Goal: Task Accomplishment & Management: Use online tool/utility

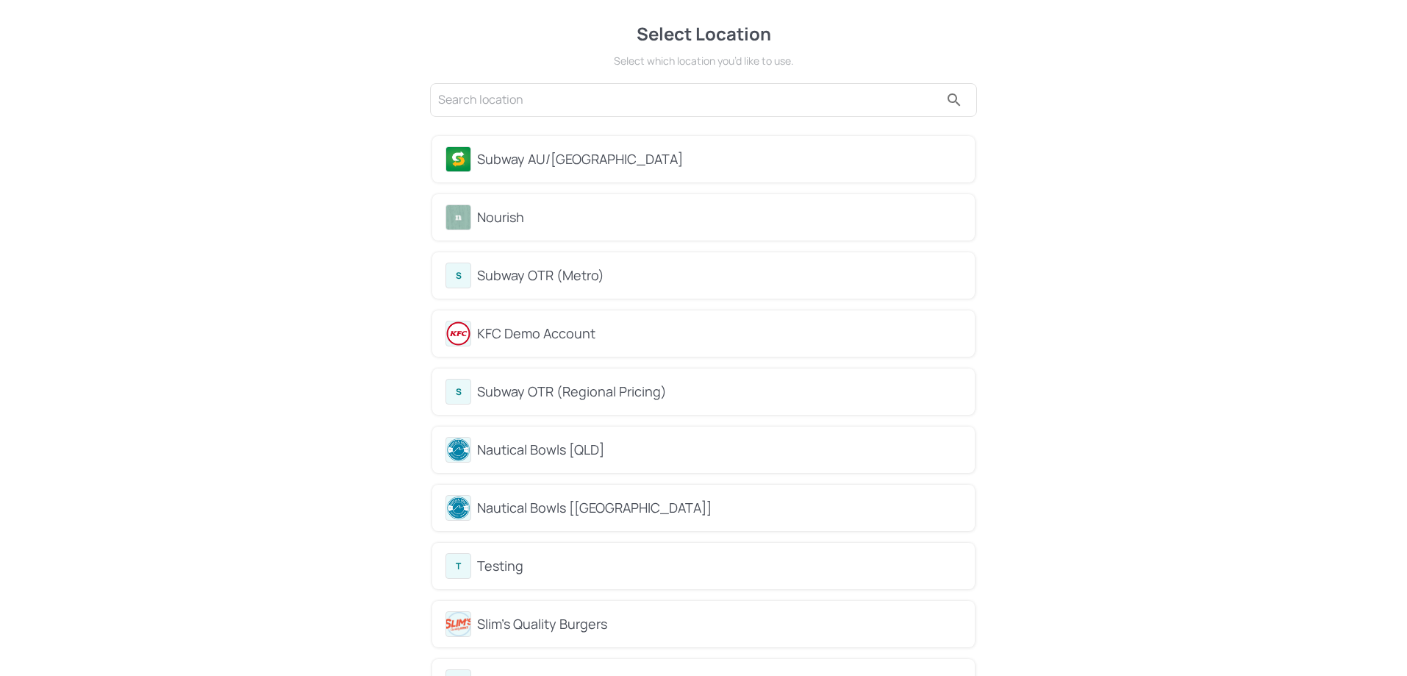
click at [571, 165] on div "Subway AU/[GEOGRAPHIC_DATA]" at bounding box center [719, 159] width 484 height 20
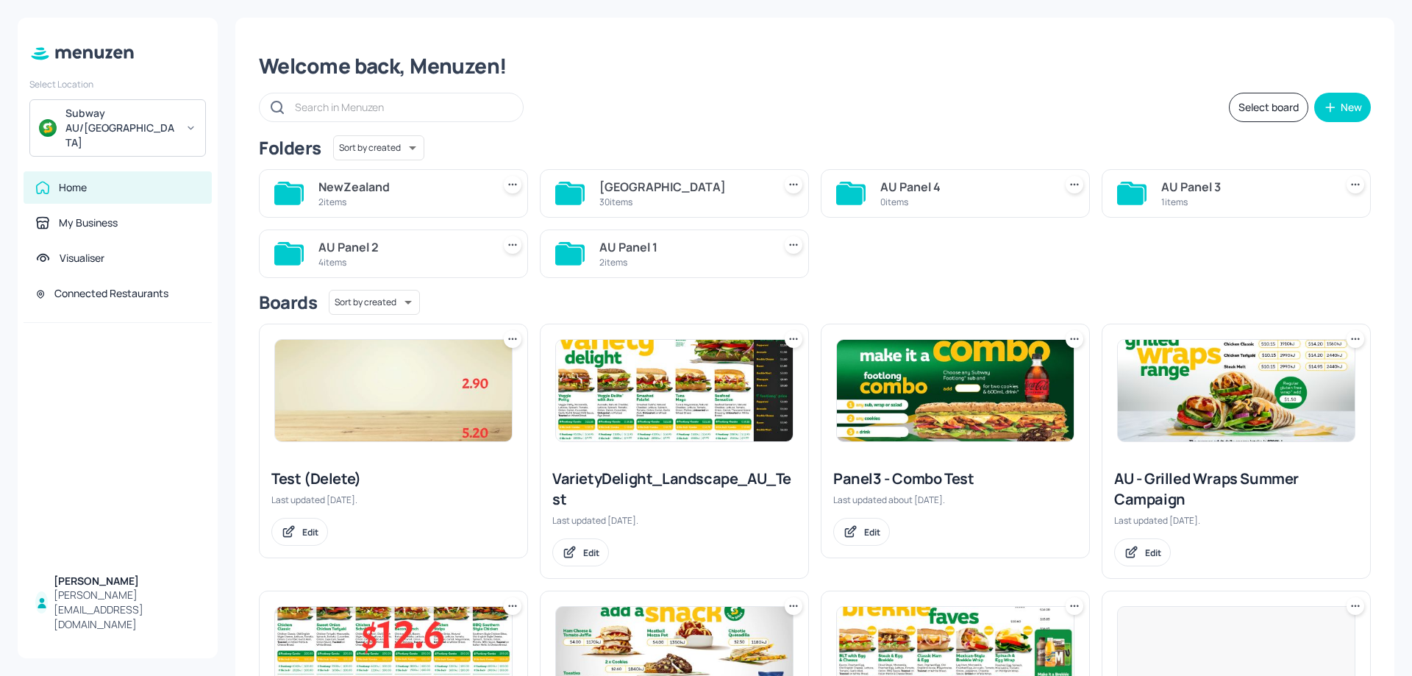
click at [473, 201] on div "2 items" at bounding box center [402, 202] width 168 height 12
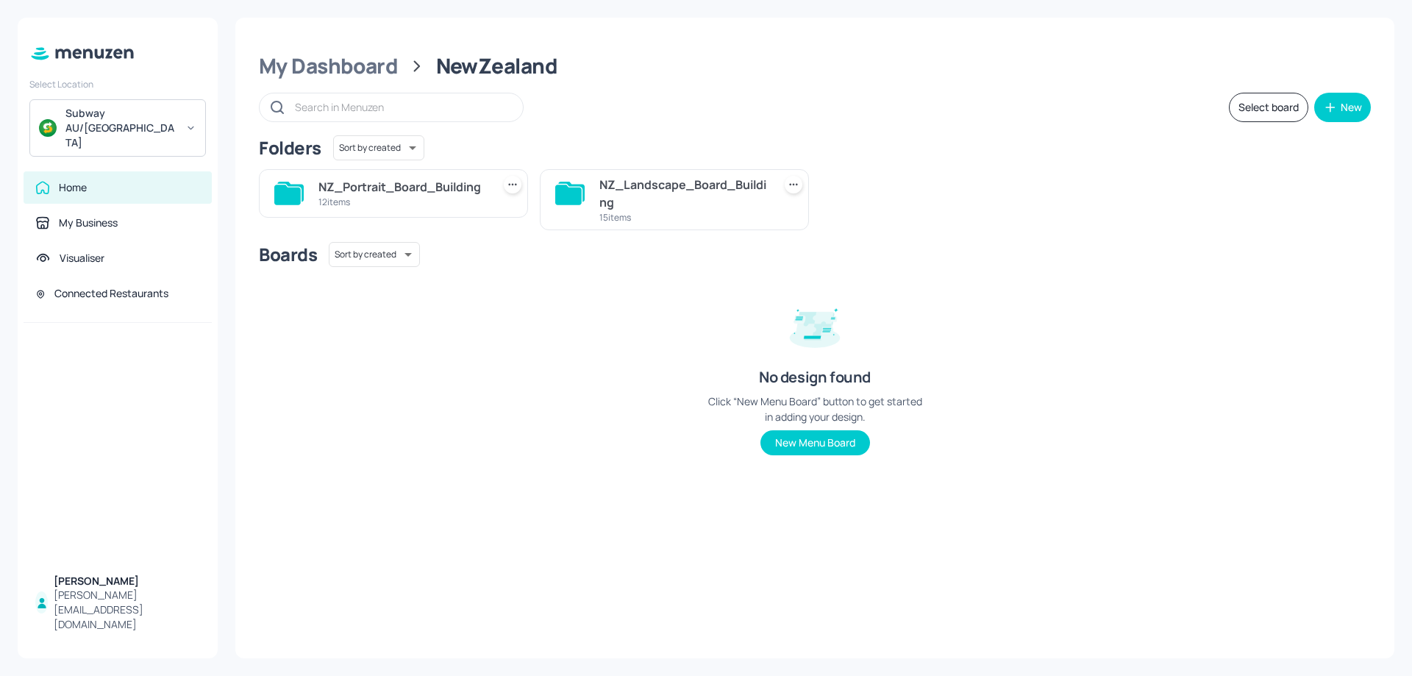
click at [625, 215] on div "15 items" at bounding box center [683, 217] width 168 height 12
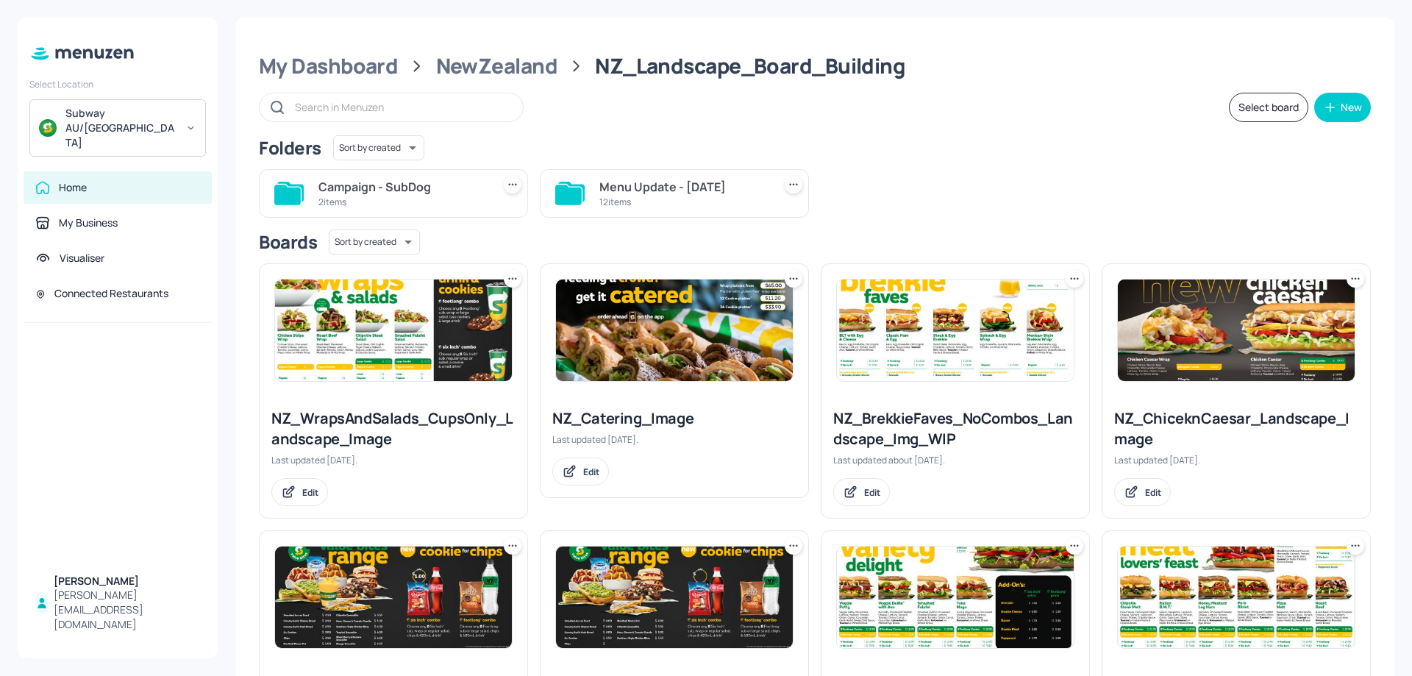
click at [457, 199] on div "2 items" at bounding box center [402, 202] width 168 height 12
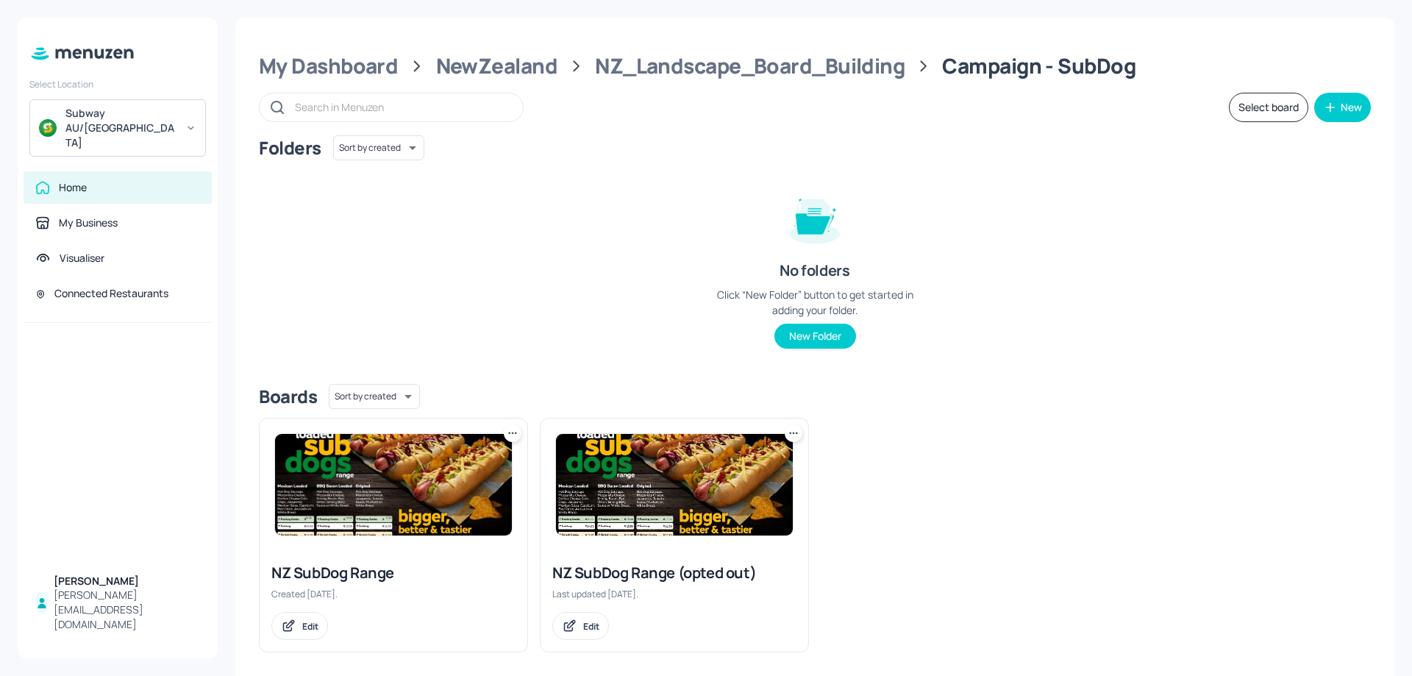
scroll to position [12, 0]
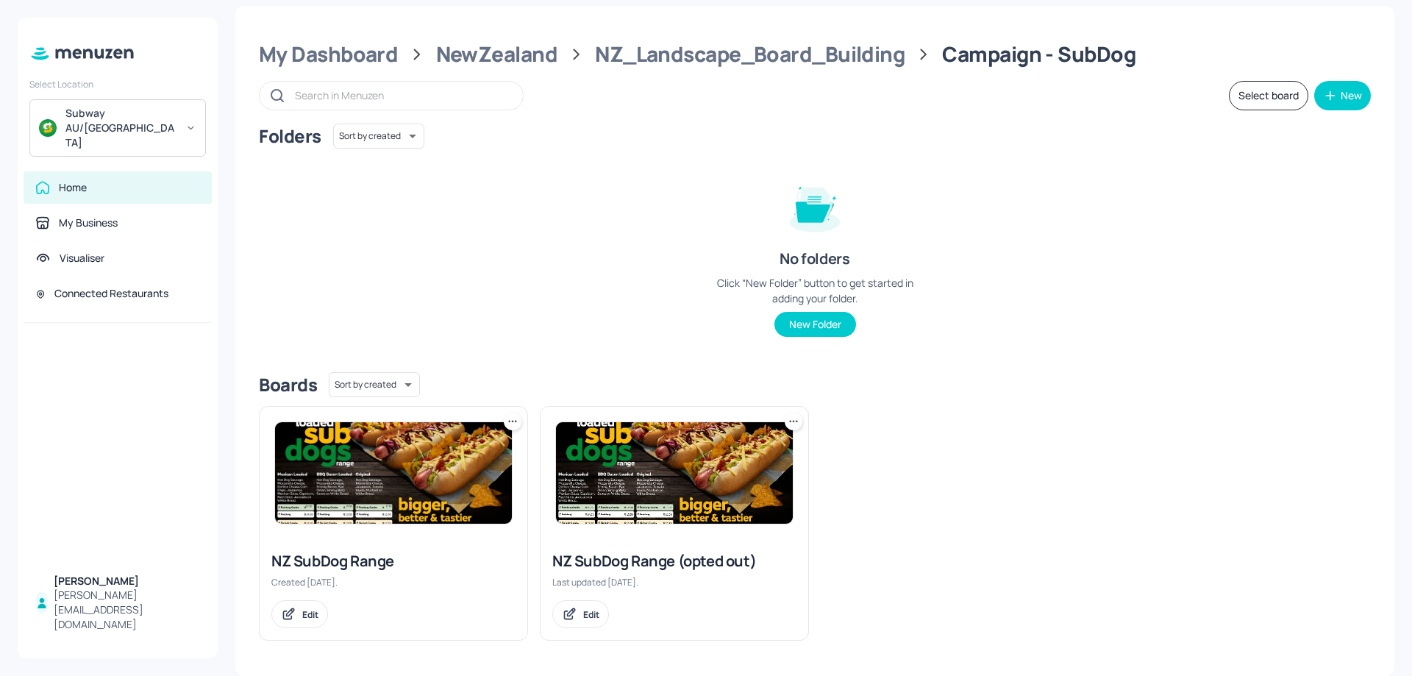
click at [446, 515] on img at bounding box center [393, 472] width 237 height 101
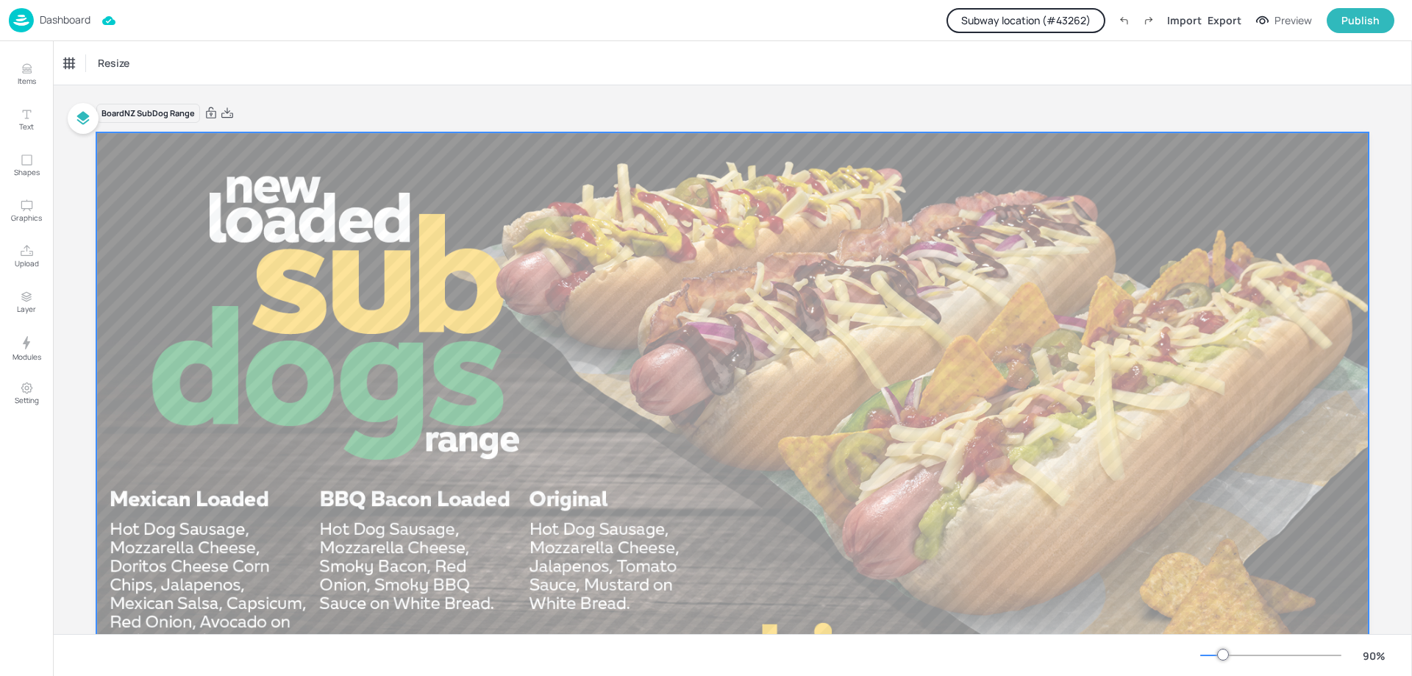
scroll to position [221, 0]
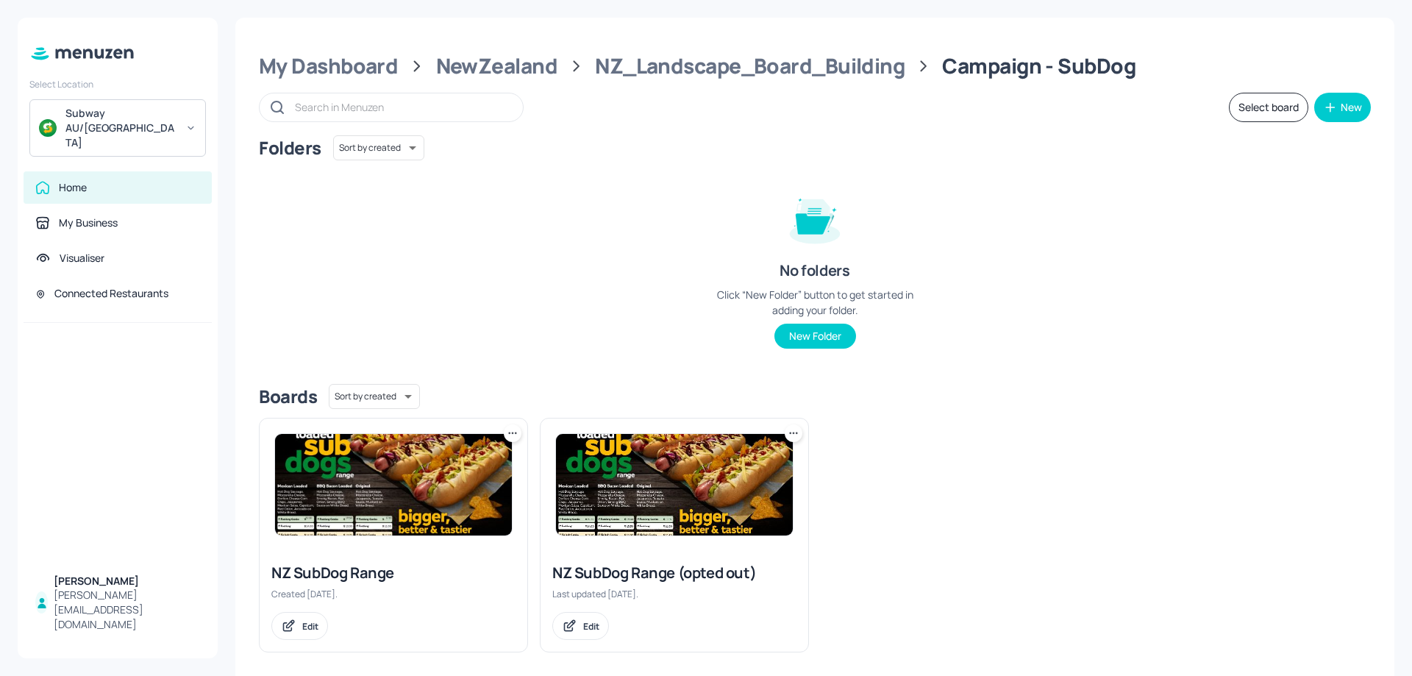
click at [773, 506] on img at bounding box center [674, 484] width 237 height 101
click at [451, 484] on img at bounding box center [393, 484] width 237 height 101
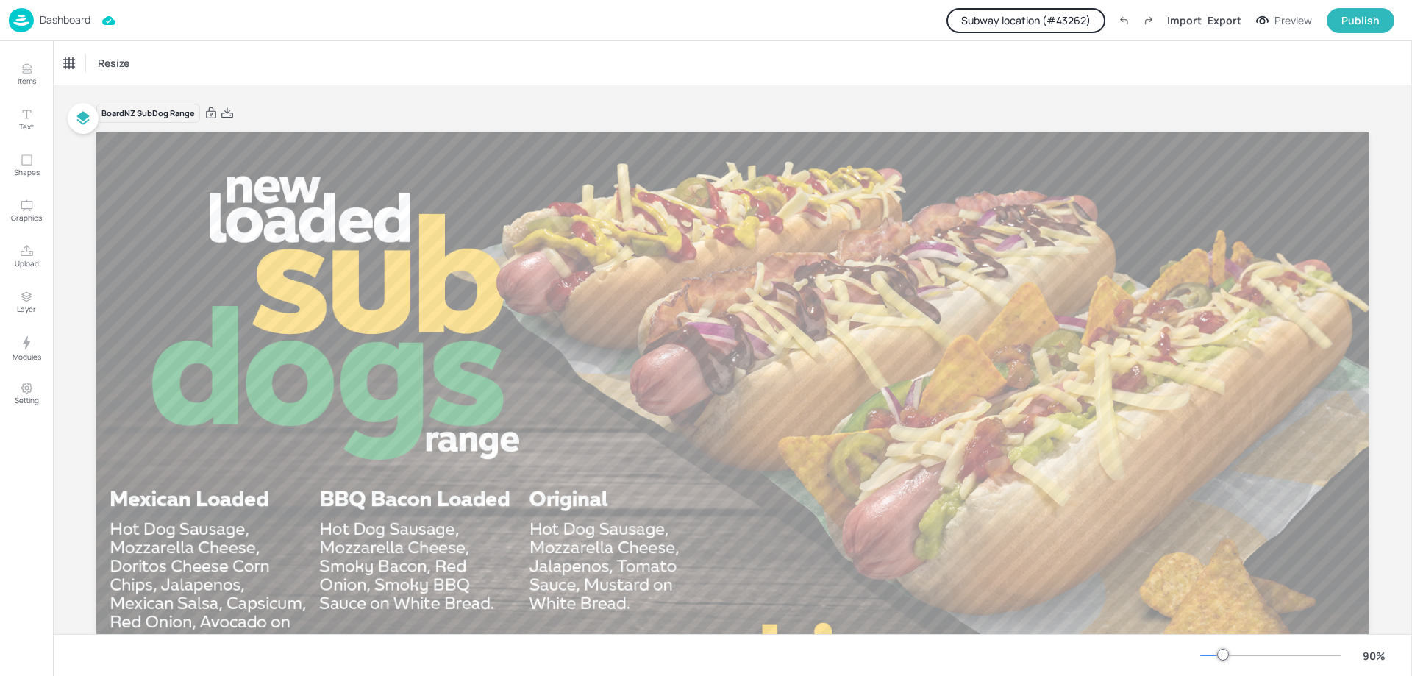
click at [23, 20] on img at bounding box center [21, 20] width 25 height 24
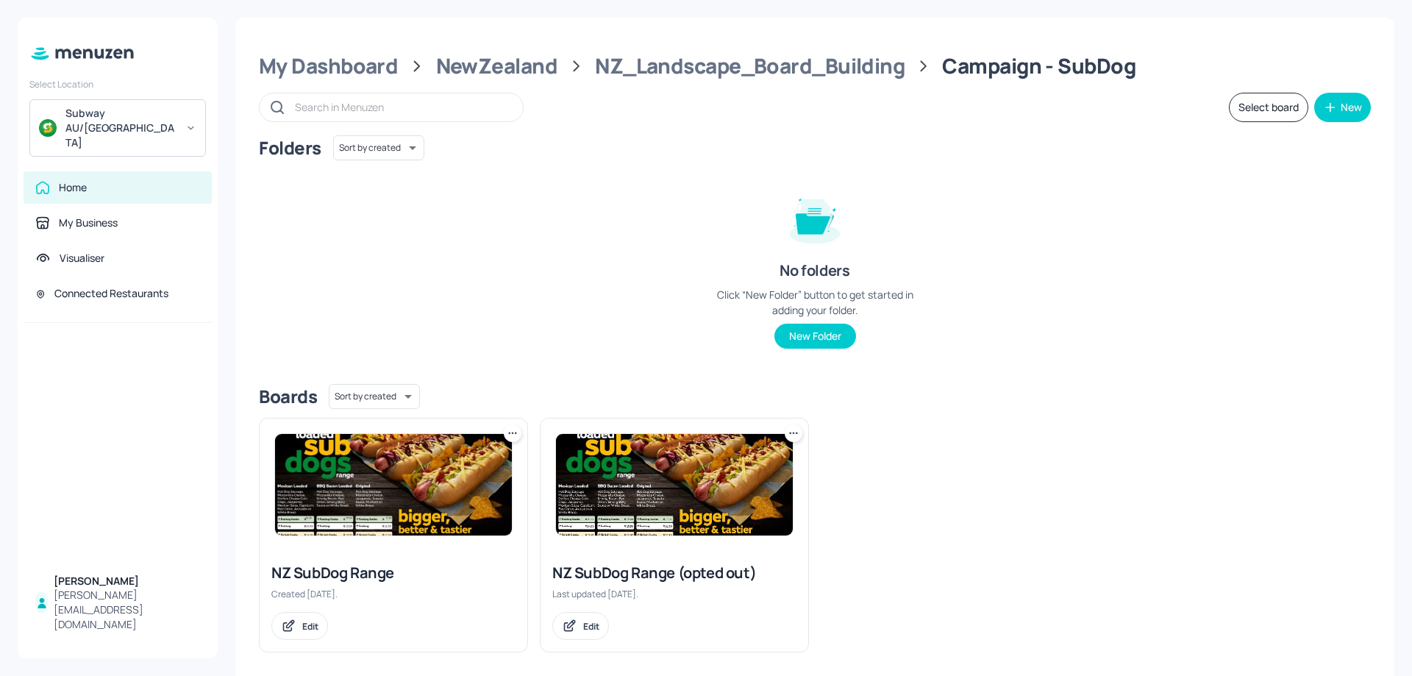
click at [407, 477] on img at bounding box center [393, 484] width 237 height 101
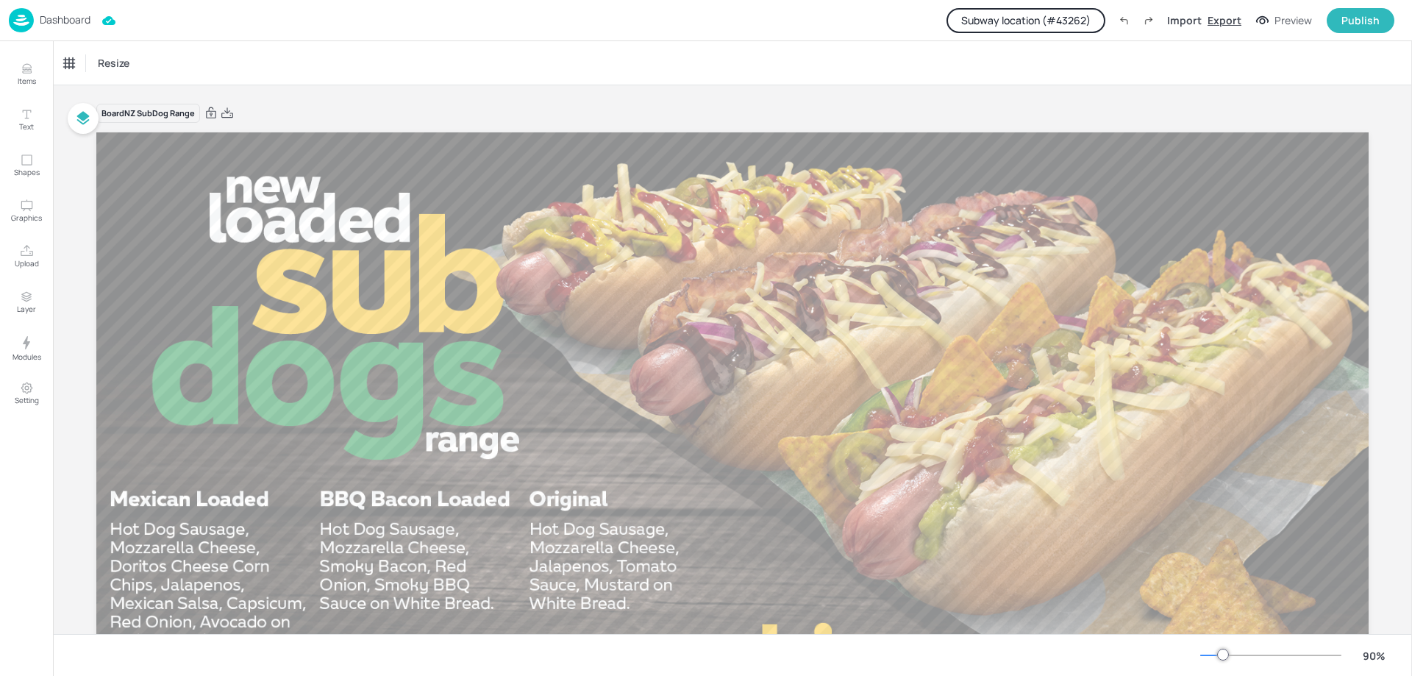
click at [1236, 21] on div "Export" at bounding box center [1224, 19] width 34 height 15
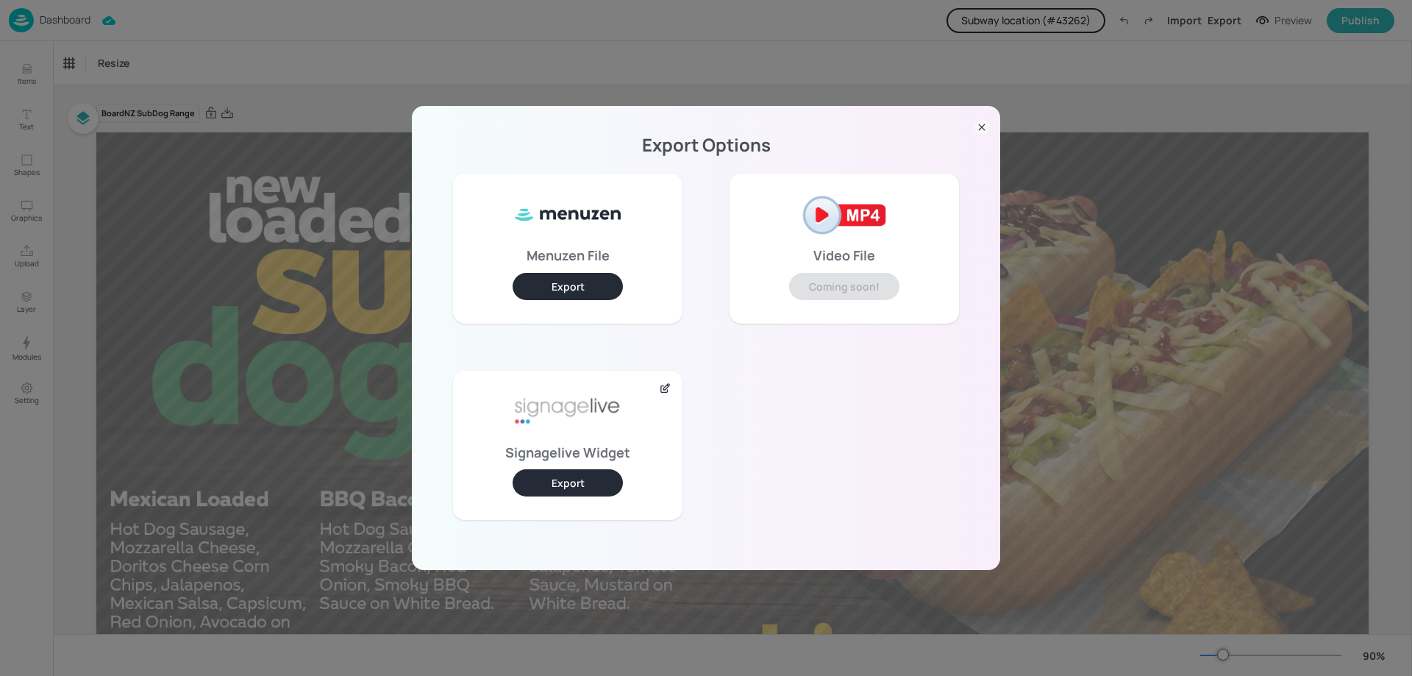
click at [663, 387] on icon at bounding box center [666, 387] width 6 height 6
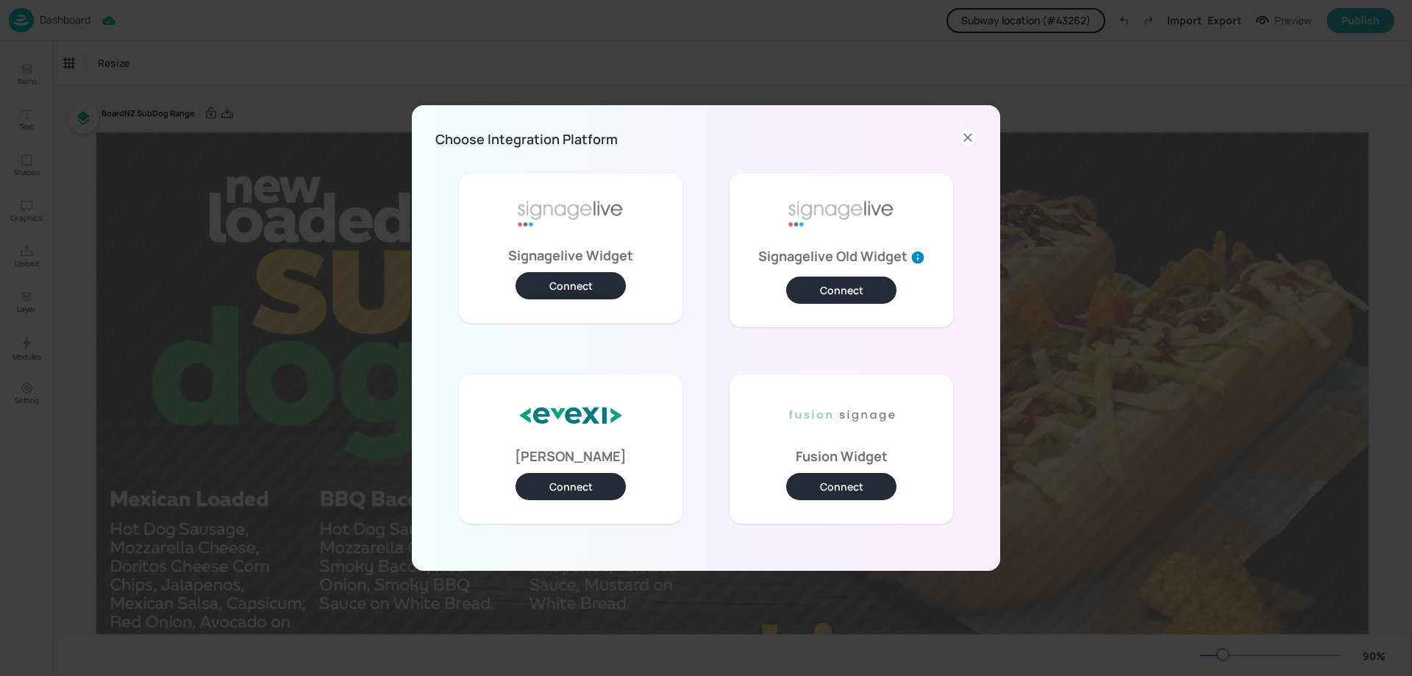
click at [866, 293] on button "Connect" at bounding box center [841, 289] width 110 height 27
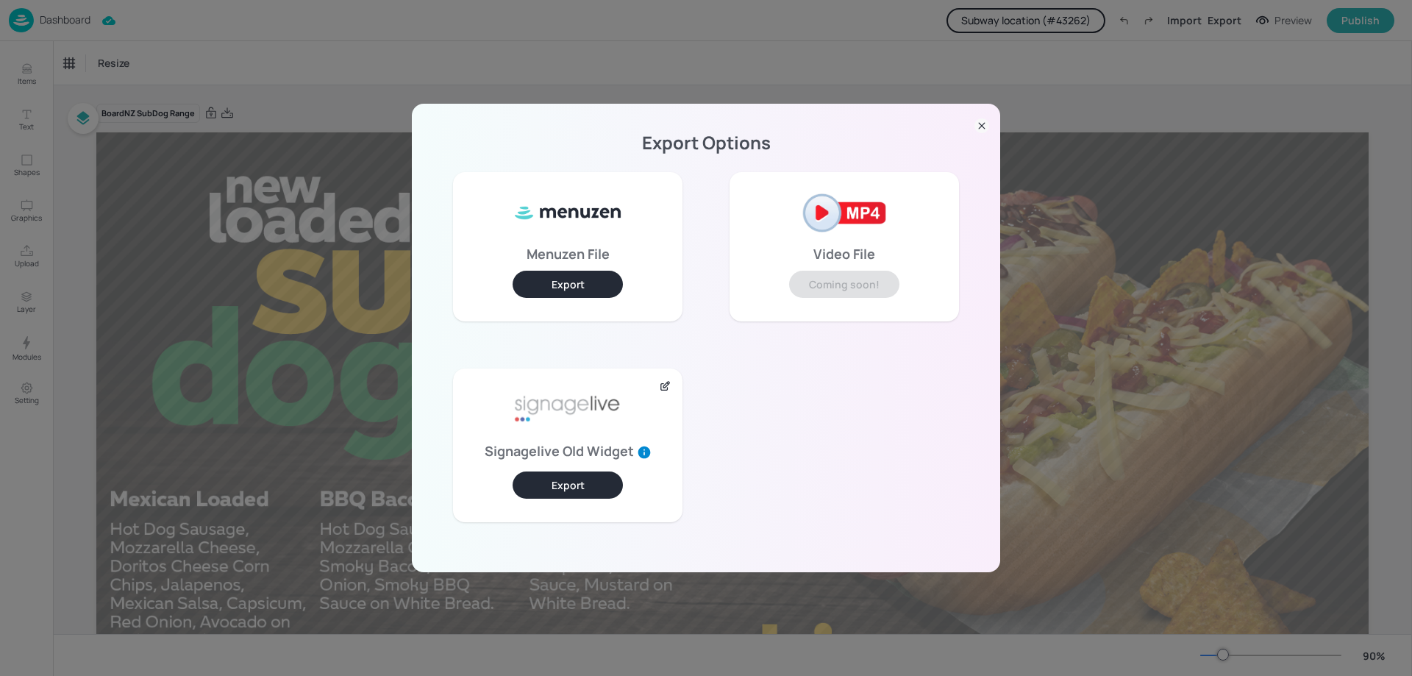
click at [601, 485] on button "Export" at bounding box center [567, 484] width 110 height 27
